Goal: Information Seeking & Learning: Learn about a topic

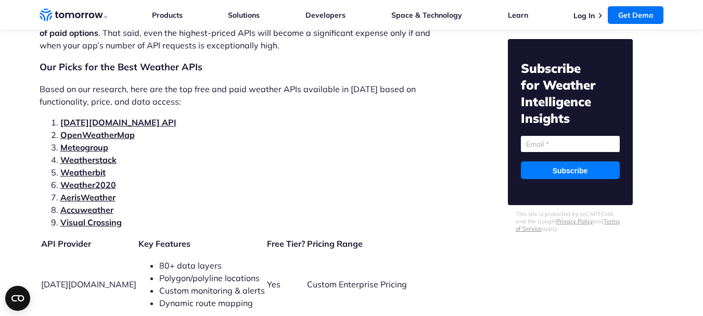
scroll to position [2208, 0]
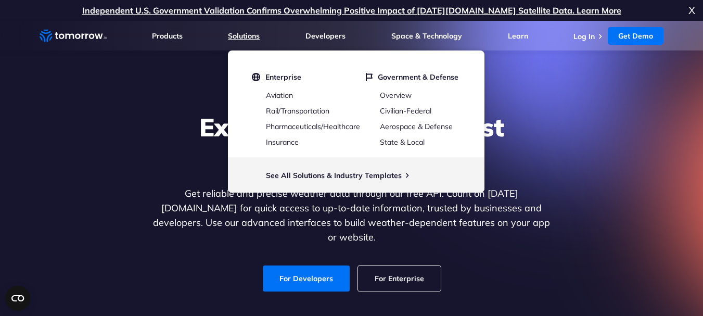
click at [246, 37] on link "Solutions" at bounding box center [244, 35] width 32 height 9
